Goal: Information Seeking & Learning: Learn about a topic

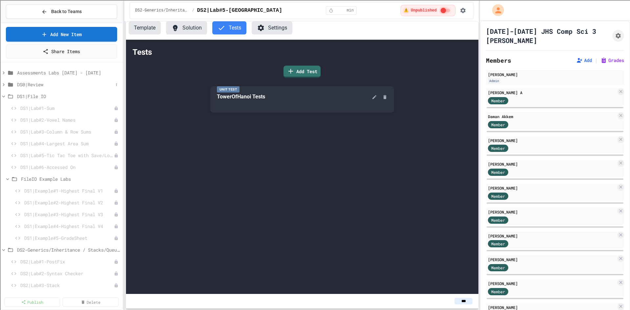
click at [51, 85] on span "DS0|Review" at bounding box center [65, 84] width 96 height 7
click at [59, 273] on span "DS0|Lab#9-Factorial" at bounding box center [66, 273] width 93 height 7
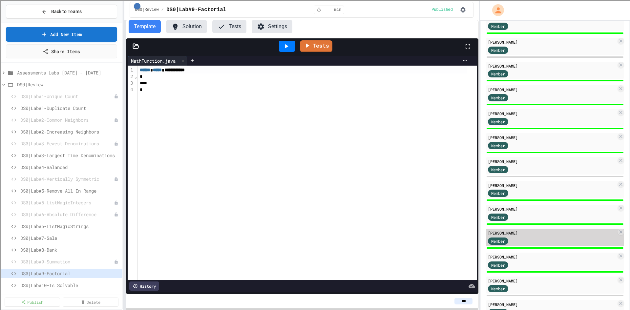
scroll to position [426, 0]
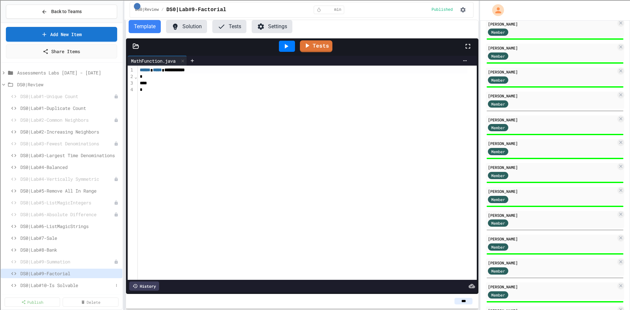
click at [61, 285] on span "DS0|Lab#10-Is Solvable" at bounding box center [66, 285] width 93 height 7
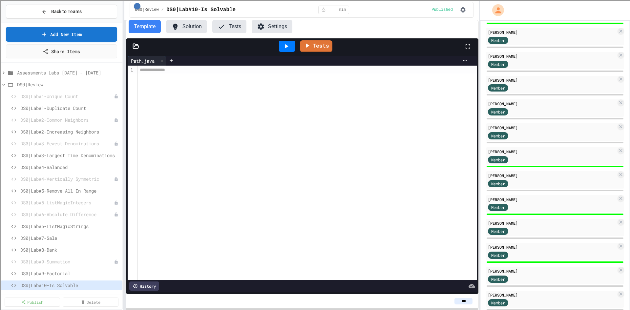
scroll to position [216, 0]
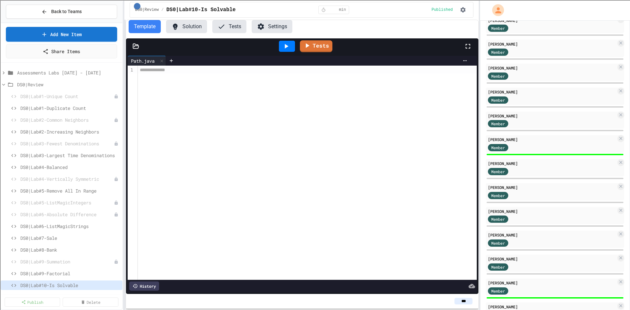
click at [271, 130] on div "**********" at bounding box center [307, 173] width 339 height 214
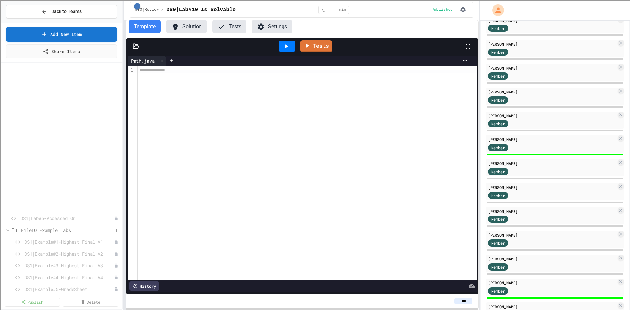
scroll to position [394, 0]
